Goal: Task Accomplishment & Management: Complete application form

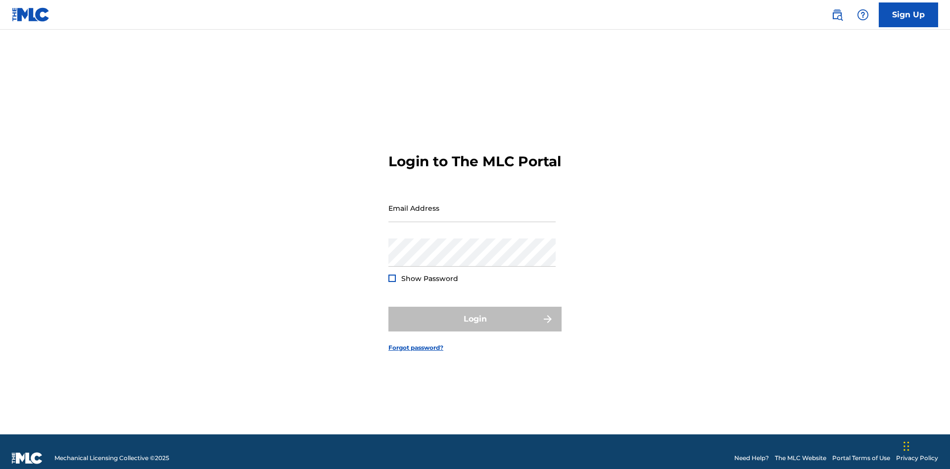
scroll to position [13, 0]
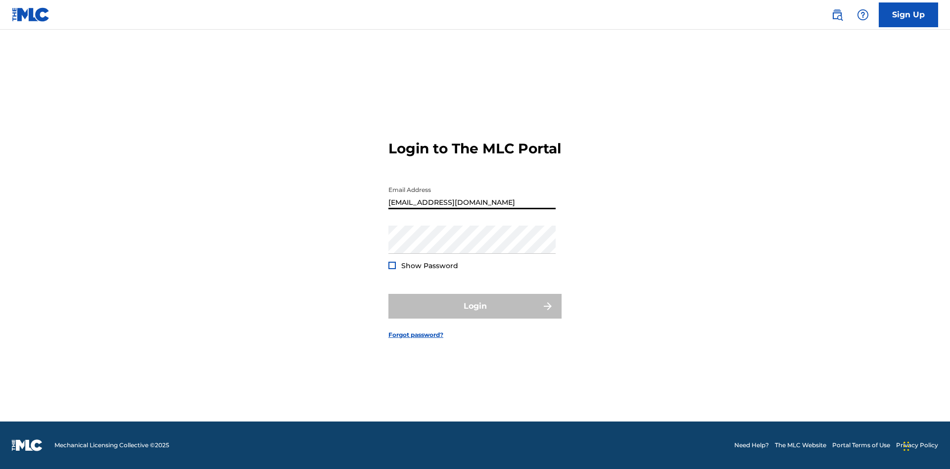
type input "[EMAIL_ADDRESS][DOMAIN_NAME]"
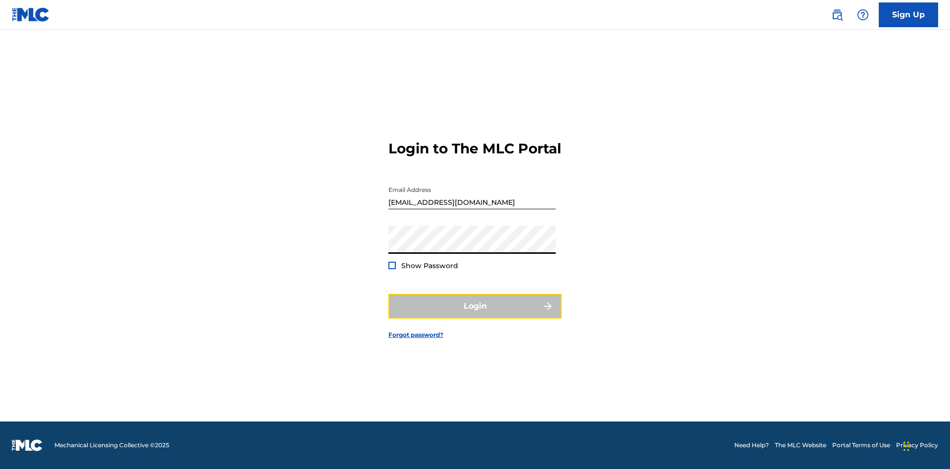
click at [475, 315] on button "Login" at bounding box center [475, 306] width 173 height 25
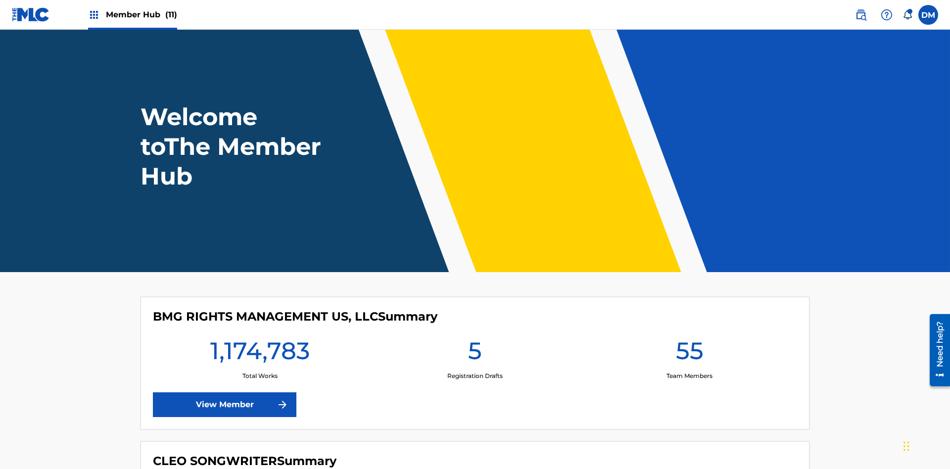
click at [141, 14] on span "Member Hub (11)" at bounding box center [141, 14] width 71 height 11
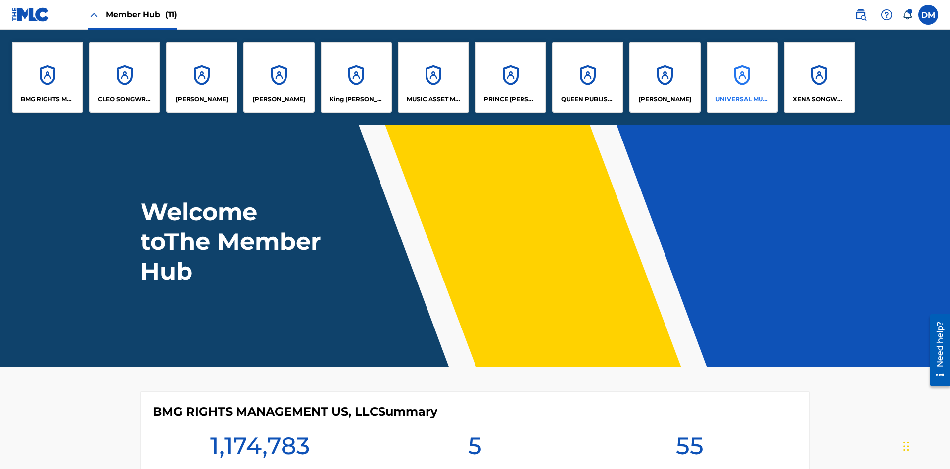
click at [742, 99] on p "UNIVERSAL MUSIC PUB GROUP" at bounding box center [743, 99] width 54 height 9
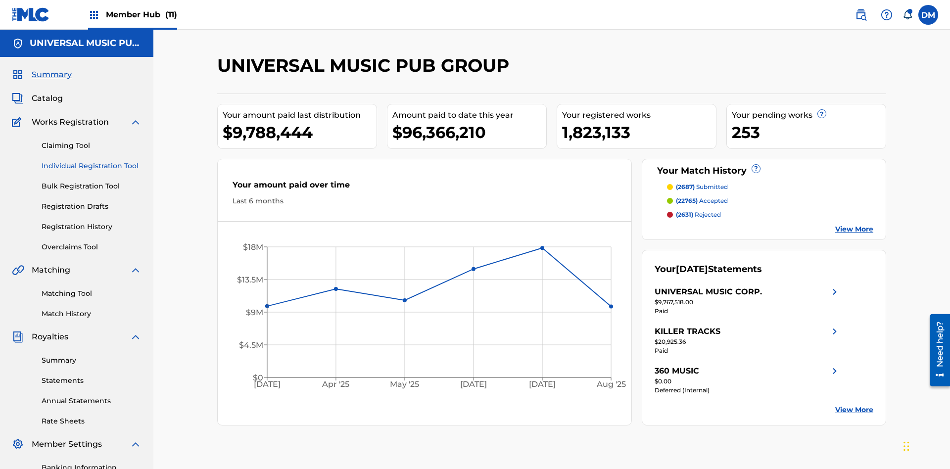
click at [92, 161] on link "Individual Registration Tool" at bounding box center [92, 166] width 100 height 10
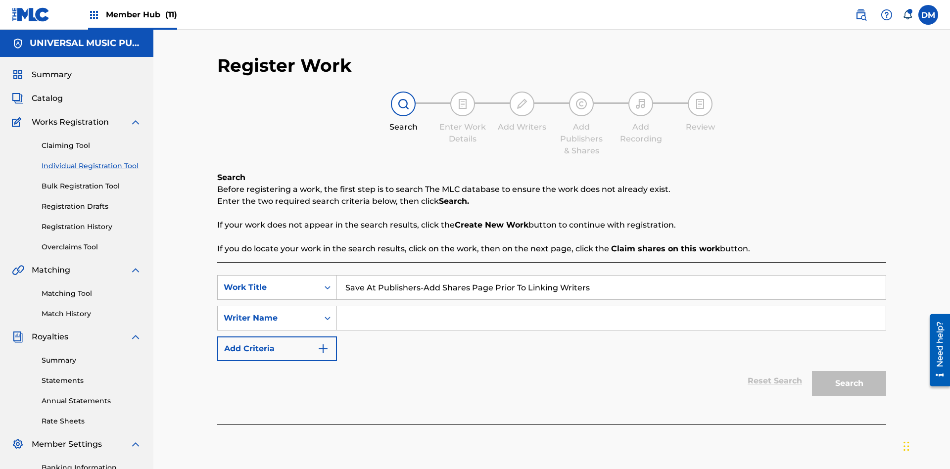
type input "Save At Publishers-Add Shares Page Prior To Linking Writers"
click at [611, 306] on input "Search Form" at bounding box center [611, 318] width 549 height 24
type input "QWERTYUIOP"
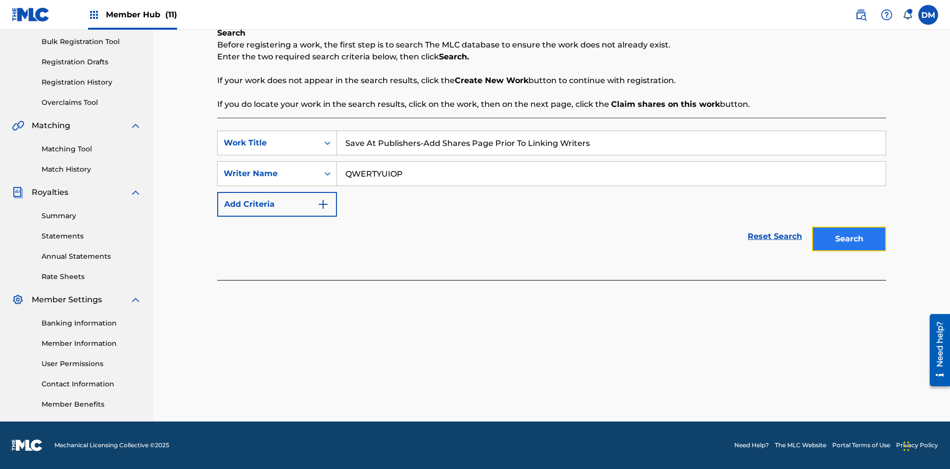
click at [849, 239] on button "Search" at bounding box center [849, 239] width 74 height 25
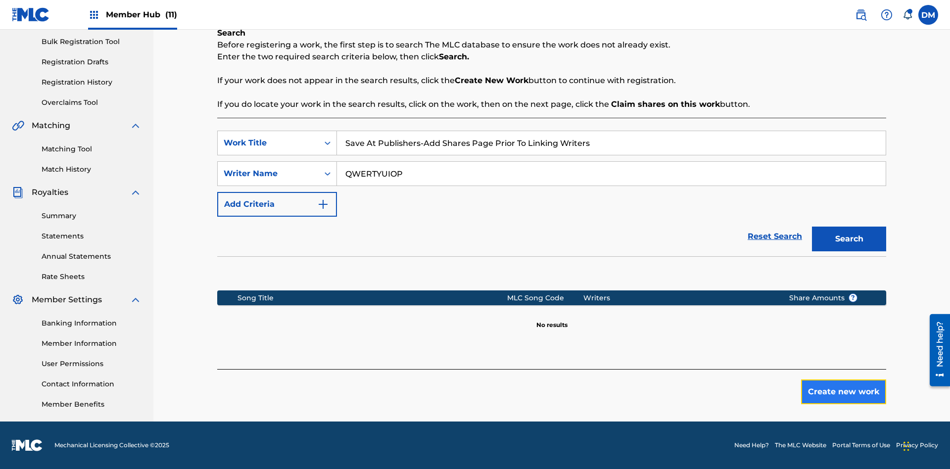
click at [844, 392] on button "Create new work" at bounding box center [843, 392] width 85 height 25
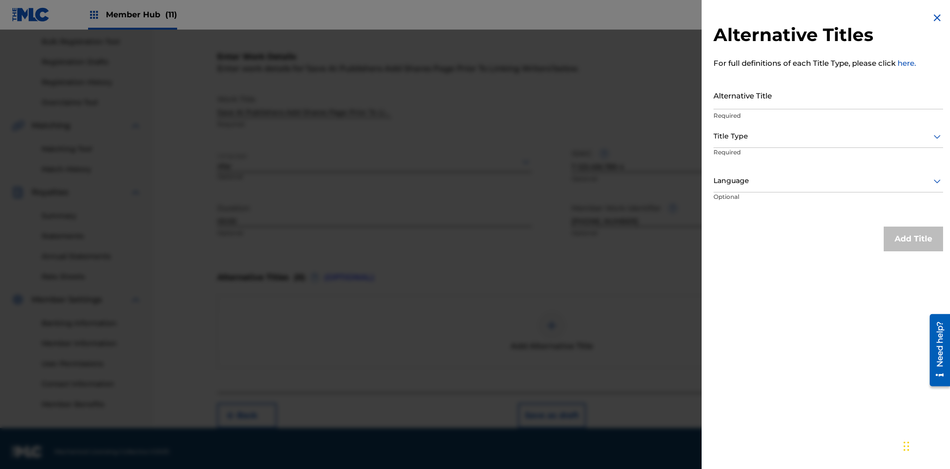
click at [828, 95] on input "Alternative Title" at bounding box center [829, 95] width 230 height 28
click at [828, 136] on div at bounding box center [829, 136] width 230 height 12
click at [828, 181] on div at bounding box center [829, 181] width 230 height 12
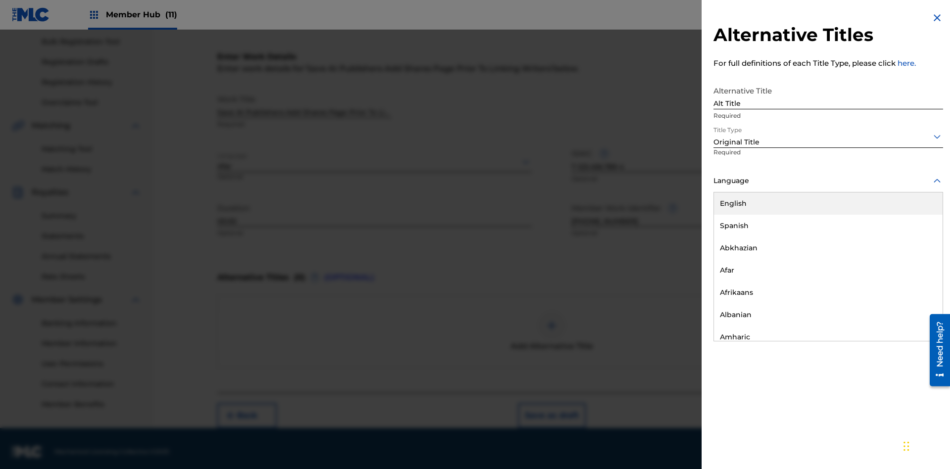
click at [914, 239] on button "Add Title" at bounding box center [913, 239] width 59 height 25
click at [857, 409] on button "Next" at bounding box center [856, 415] width 59 height 25
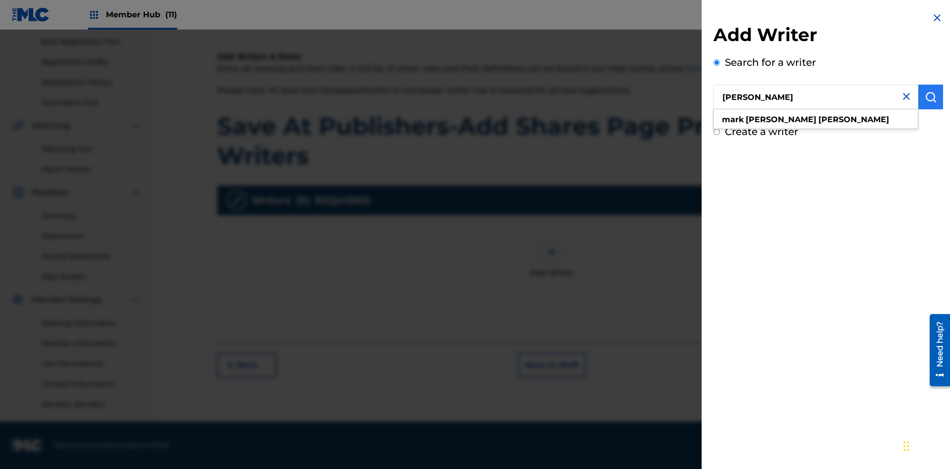
type input "[PERSON_NAME]"
click at [931, 97] on img "submit" at bounding box center [931, 97] width 12 height 12
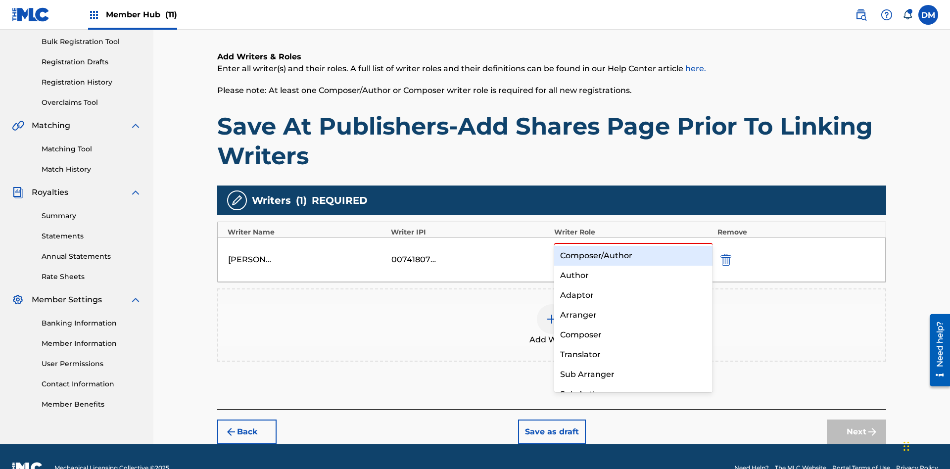
click at [633, 335] on div "Composer" at bounding box center [633, 335] width 158 height 20
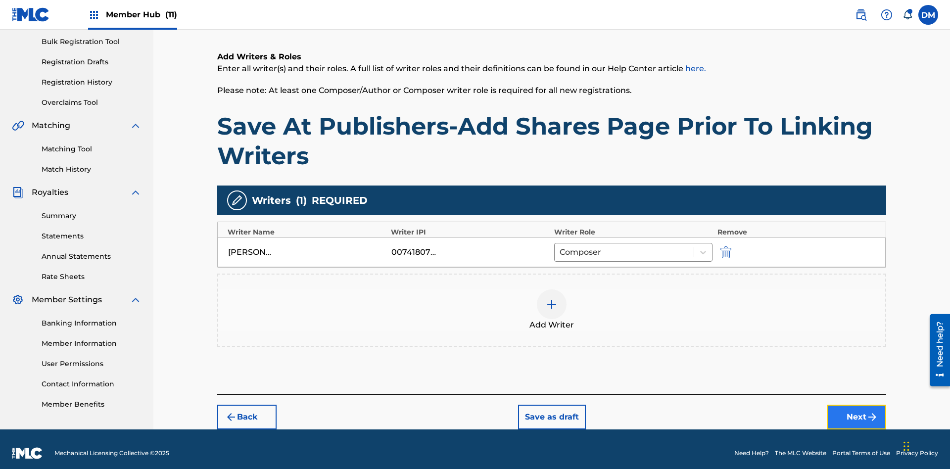
click at [857, 409] on button "Next" at bounding box center [856, 417] width 59 height 25
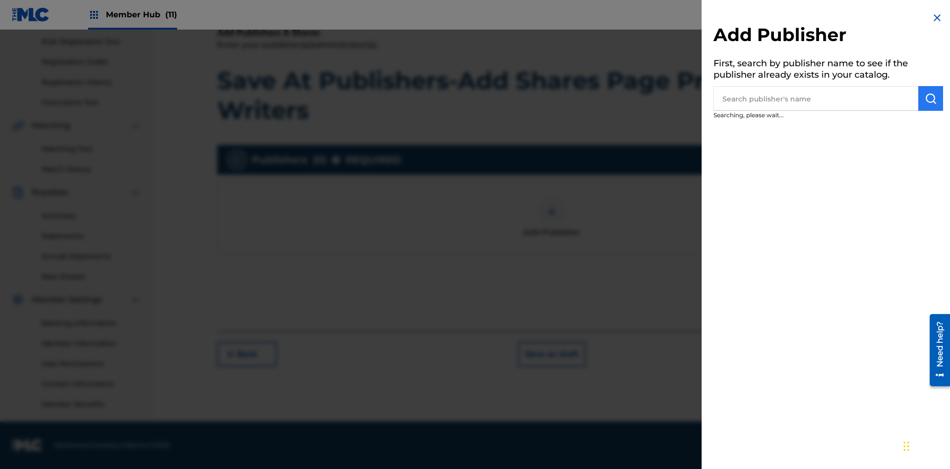
click at [816, 98] on input "text" at bounding box center [816, 98] width 205 height 25
type input "Test2025.09.29.04.40.59"
click at [931, 98] on img "submit" at bounding box center [931, 99] width 12 height 12
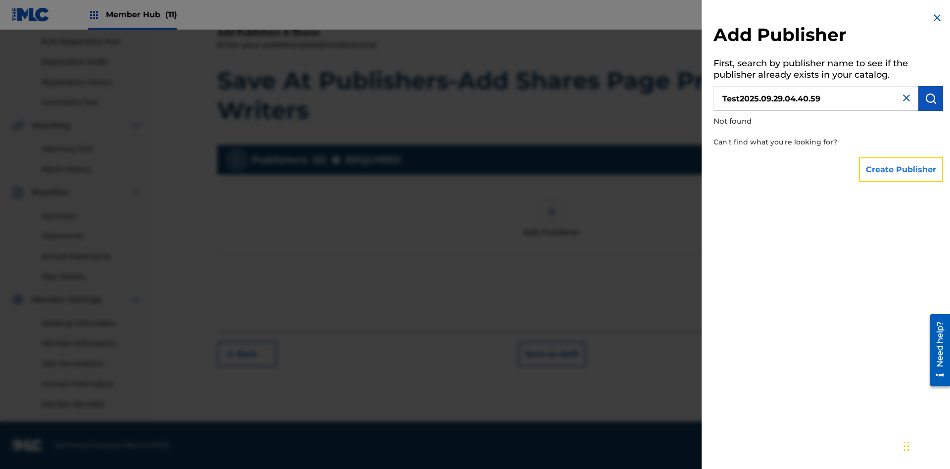
click at [902, 169] on button "Create Publisher" at bounding box center [901, 169] width 84 height 25
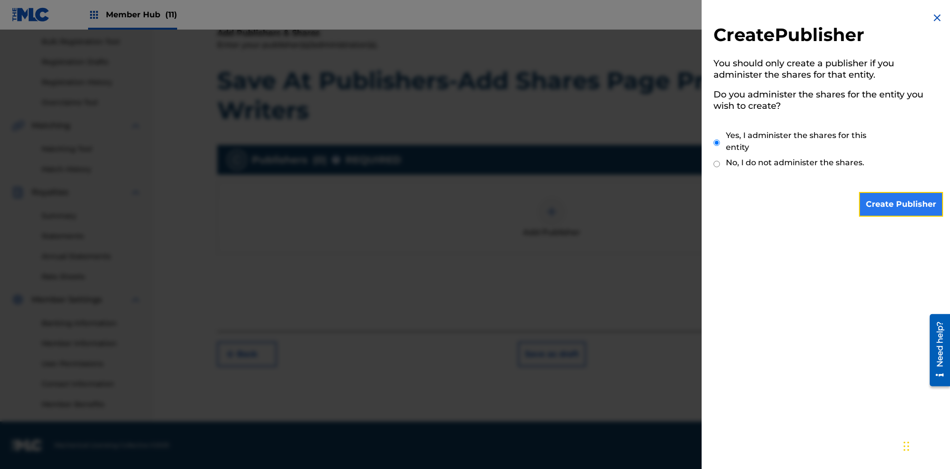
click at [902, 204] on input "Create Publisher" at bounding box center [901, 204] width 84 height 25
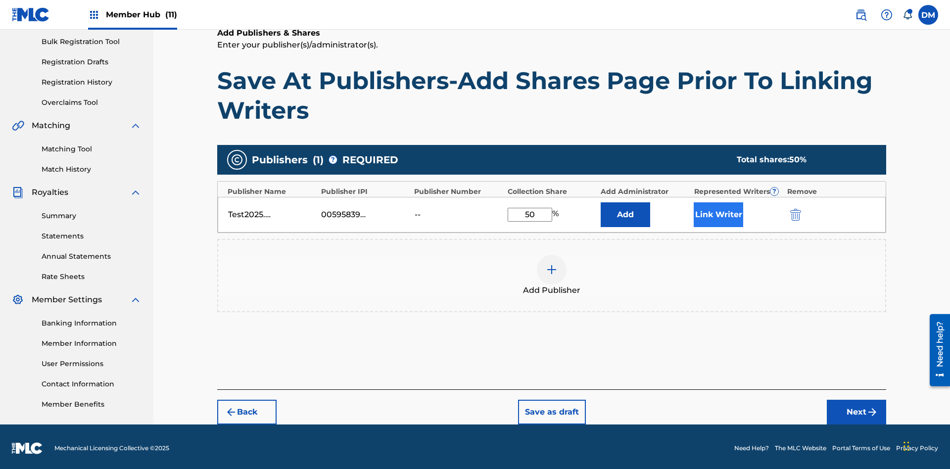
type input "50"
click at [719, 211] on button "Link Writer" at bounding box center [718, 214] width 49 height 25
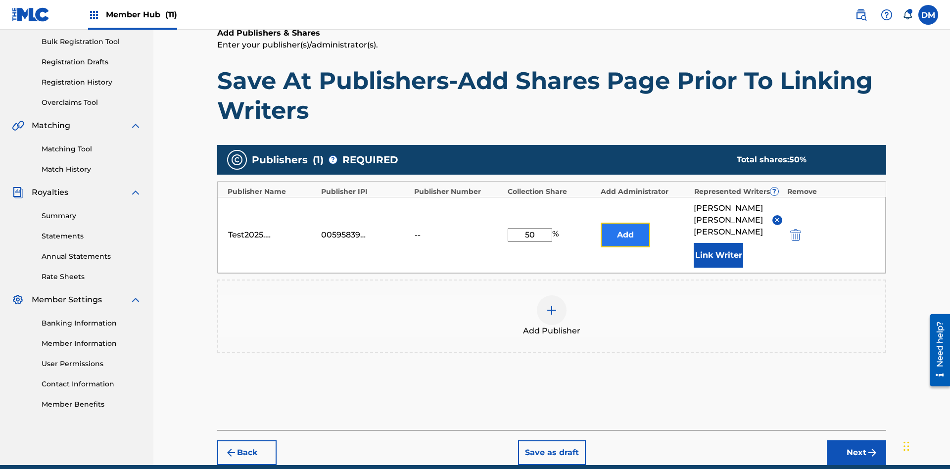
click at [626, 223] on button "Add" at bounding box center [625, 235] width 49 height 25
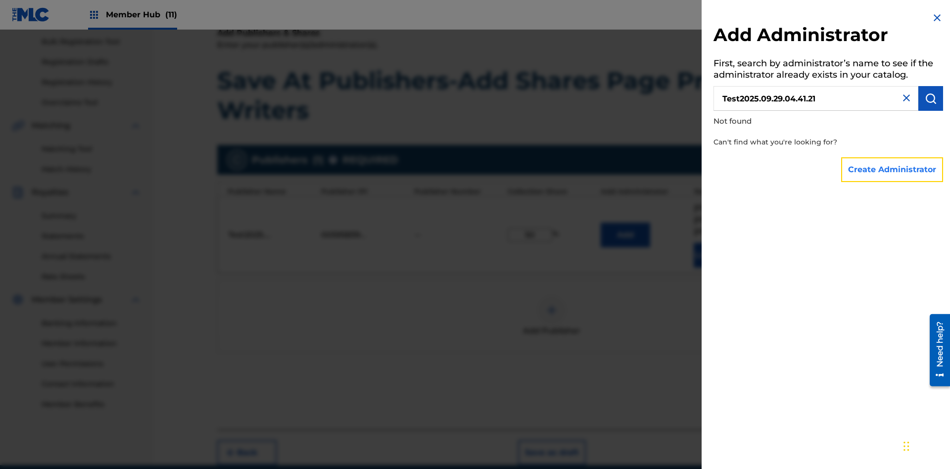
click at [893, 169] on button "Create Administrator" at bounding box center [892, 169] width 102 height 25
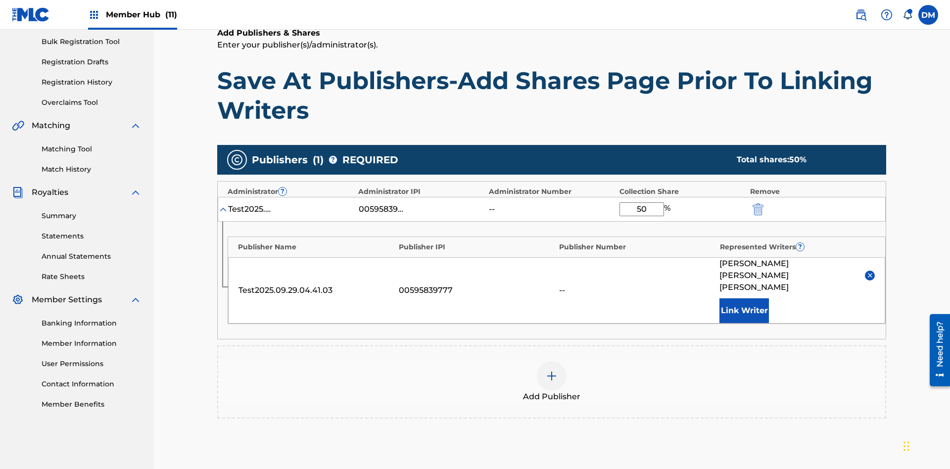
scroll to position [230, 0]
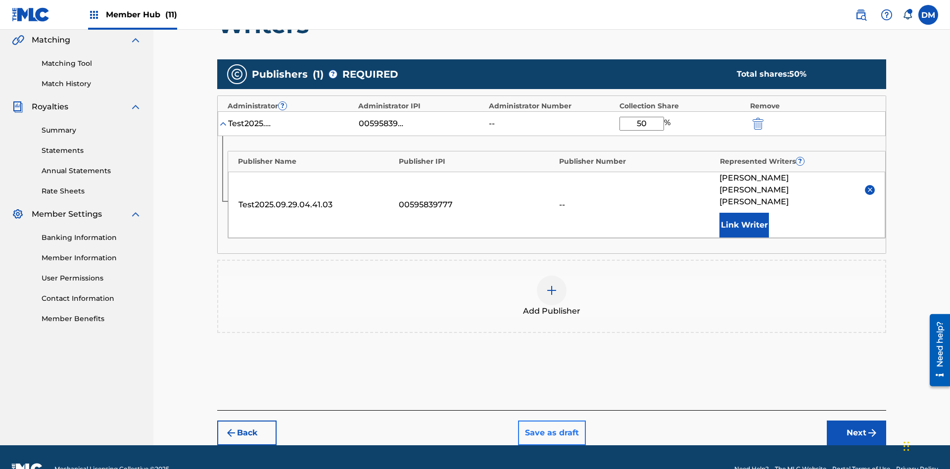
type input "50"
click at [551, 421] on button "Save as draft" at bounding box center [552, 433] width 68 height 25
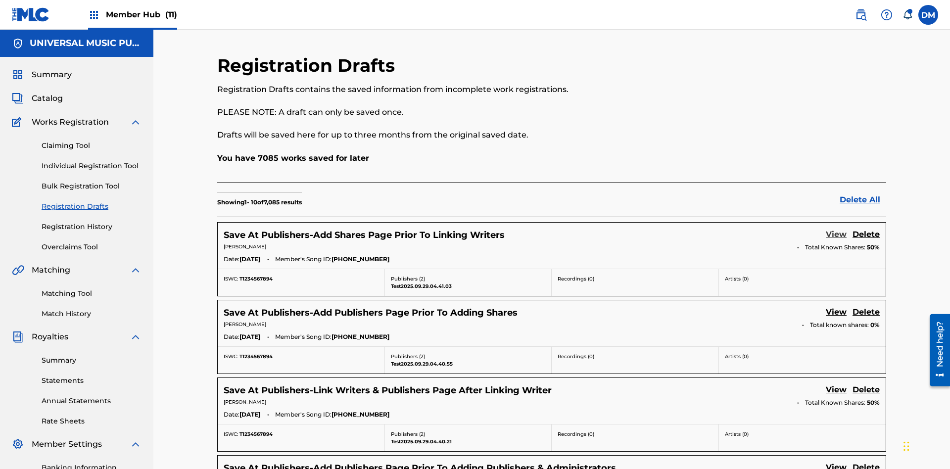
click at [836, 229] on link "View" at bounding box center [836, 235] width 21 height 13
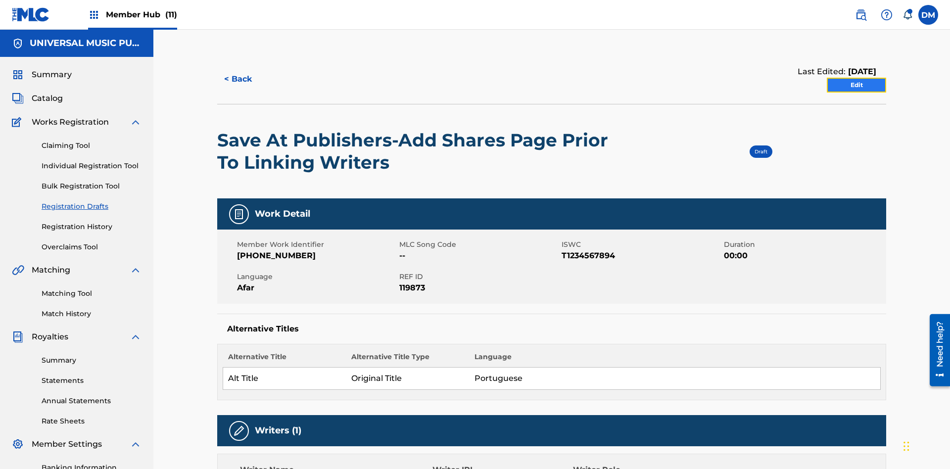
click at [857, 78] on link "Edit" at bounding box center [856, 85] width 59 height 15
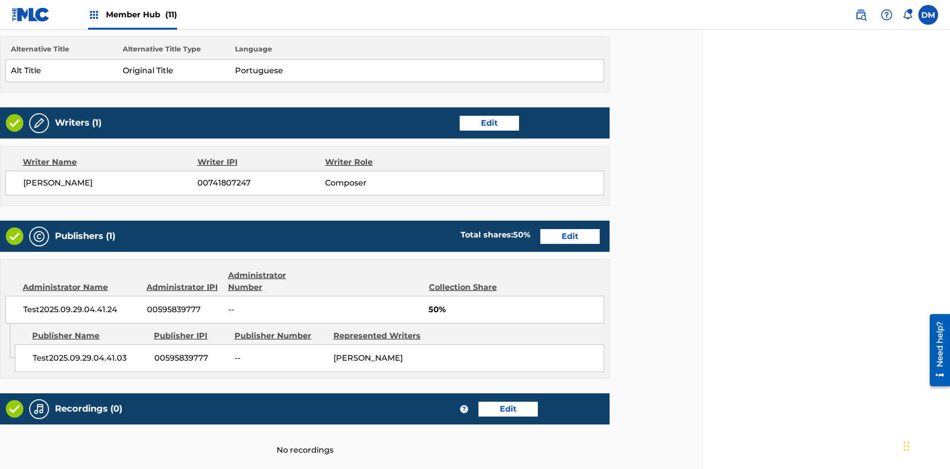
scroll to position [381, 247]
